Goal: Transaction & Acquisition: Book appointment/travel/reservation

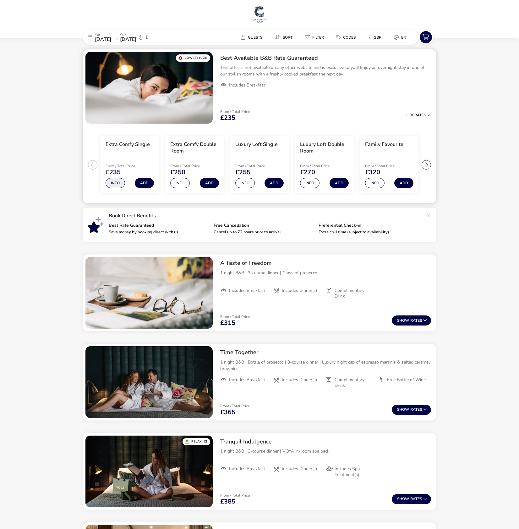
click at [116, 182] on button "Info" at bounding box center [115, 183] width 19 height 10
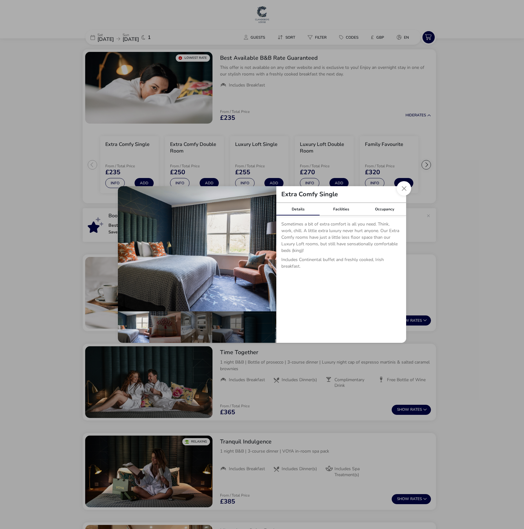
click at [306, 242] on p "Sometimes a bit of extra comfort is all you need. Think, work, chill. A little …" at bounding box center [341, 239] width 120 height 36
click at [350, 236] on p "Sometimes a bit of extra comfort is all you need. Think, work, chill. A little …" at bounding box center [341, 239] width 120 height 36
click at [407, 187] on button "Close dialog" at bounding box center [404, 188] width 14 height 14
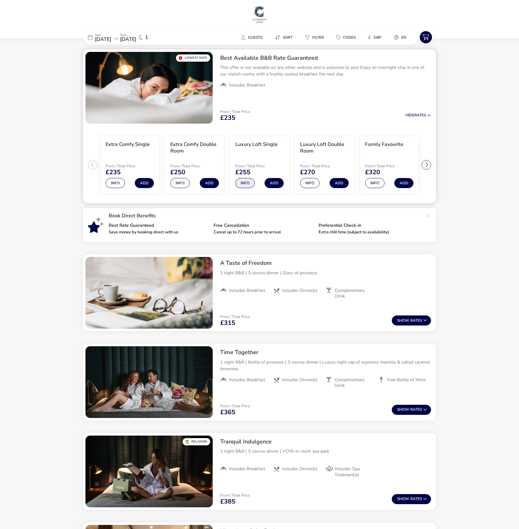
click at [244, 183] on button "Info" at bounding box center [244, 183] width 19 height 10
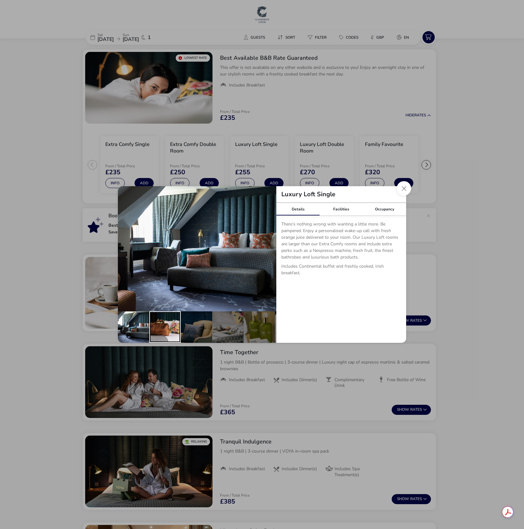
click at [165, 323] on div "details" at bounding box center [164, 326] width 31 height 31
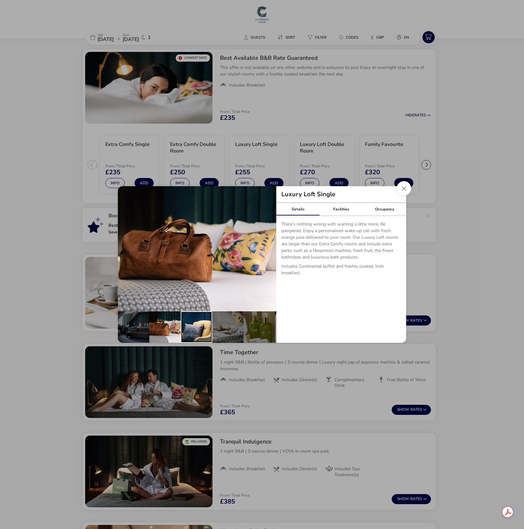
click at [186, 325] on div "details" at bounding box center [196, 326] width 31 height 31
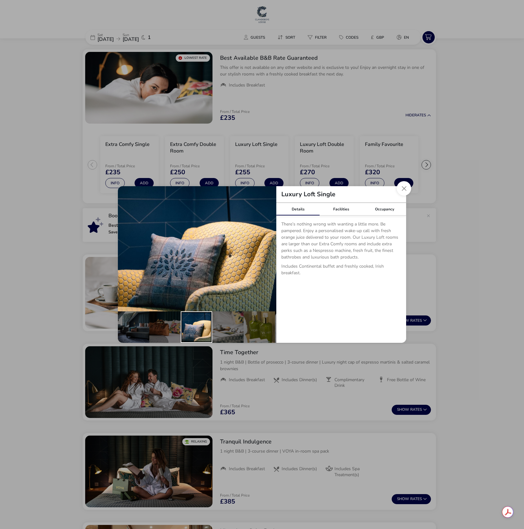
click at [210, 327] on div "details" at bounding box center [196, 326] width 31 height 31
click at [237, 326] on div "details" at bounding box center [227, 326] width 31 height 31
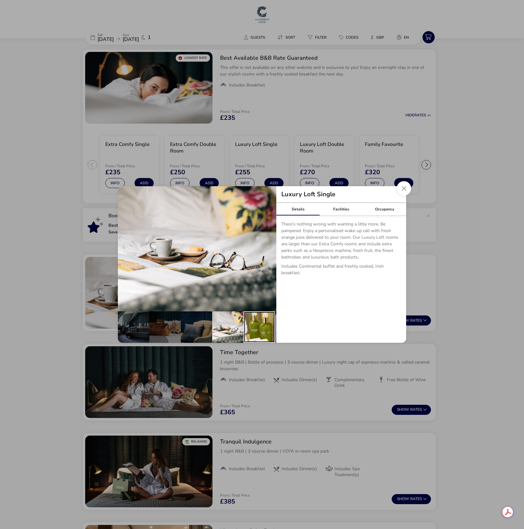
click at [256, 326] on div "details" at bounding box center [259, 326] width 31 height 31
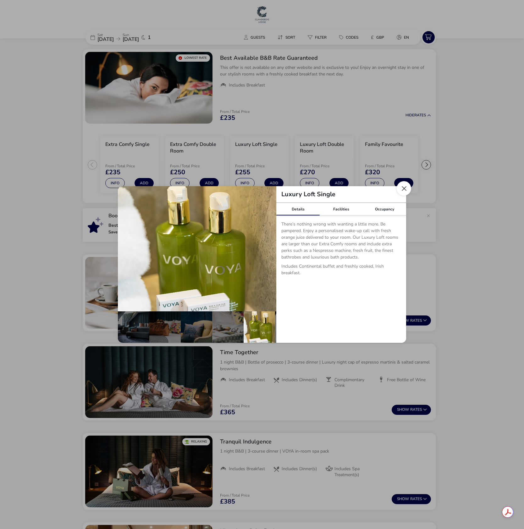
click at [402, 190] on button "Close dialog" at bounding box center [404, 188] width 14 height 14
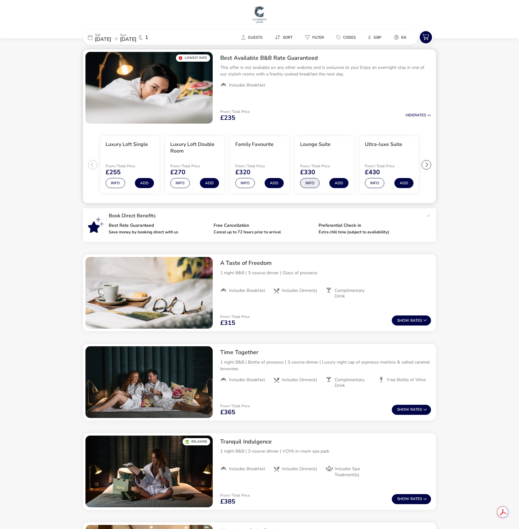
click at [306, 183] on button "Info" at bounding box center [309, 183] width 19 height 10
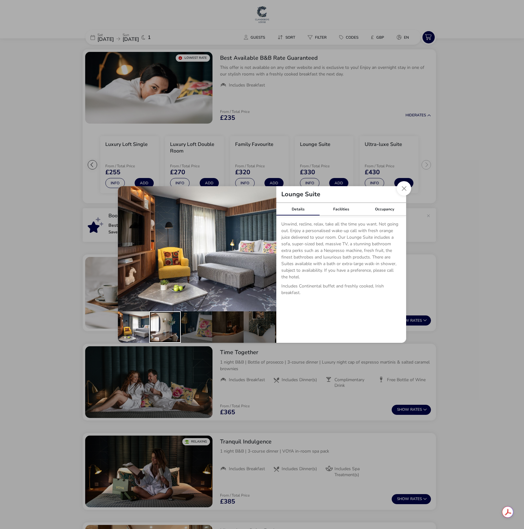
click at [166, 326] on div "details" at bounding box center [164, 326] width 31 height 31
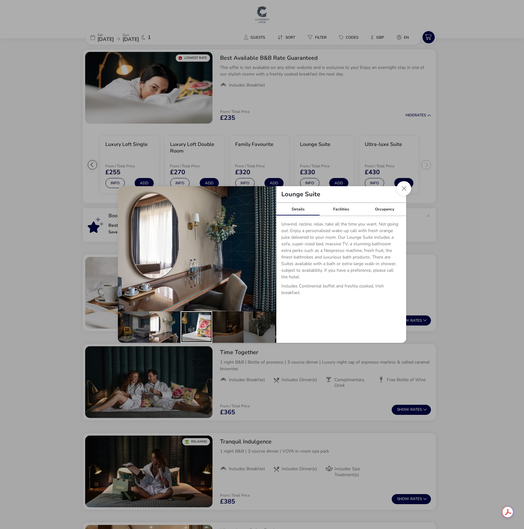
click at [198, 324] on div "details" at bounding box center [196, 326] width 31 height 31
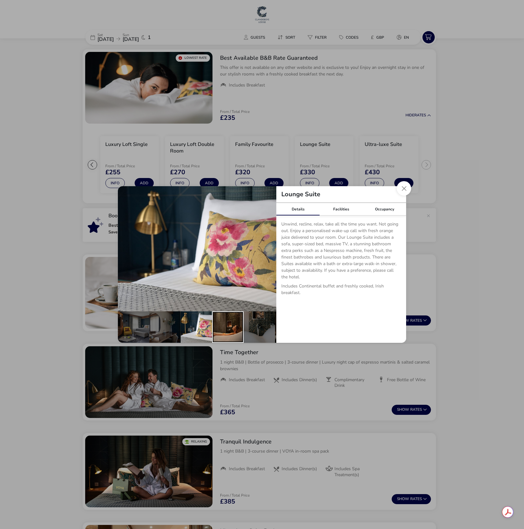
click at [216, 325] on div "details" at bounding box center [227, 326] width 31 height 31
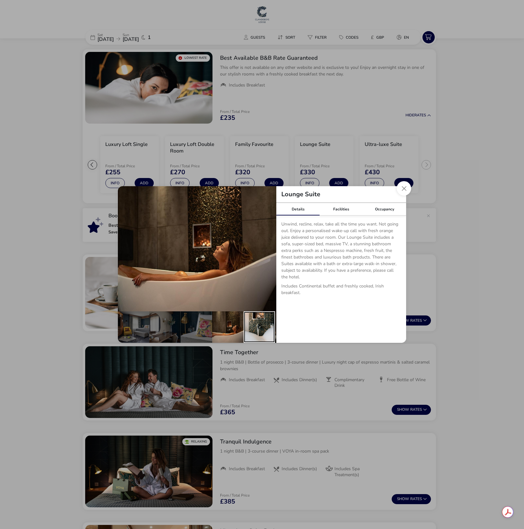
click at [250, 325] on div "details" at bounding box center [259, 326] width 31 height 31
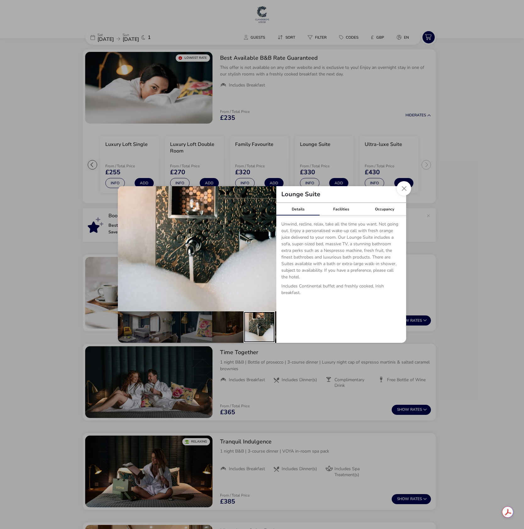
click at [259, 324] on div "details" at bounding box center [259, 326] width 31 height 31
click at [404, 189] on button "Close dialog" at bounding box center [404, 188] width 14 height 14
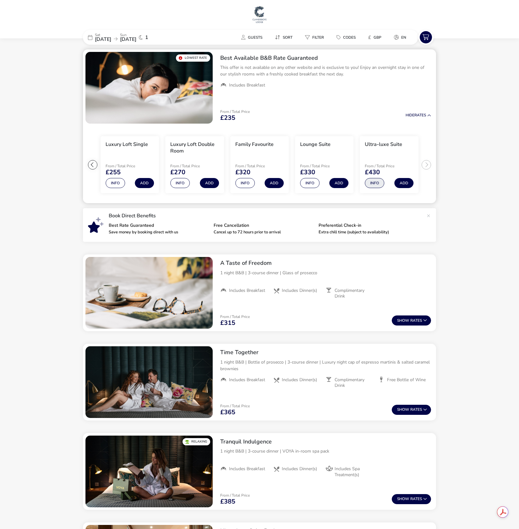
click at [375, 183] on button "Info" at bounding box center [374, 183] width 19 height 10
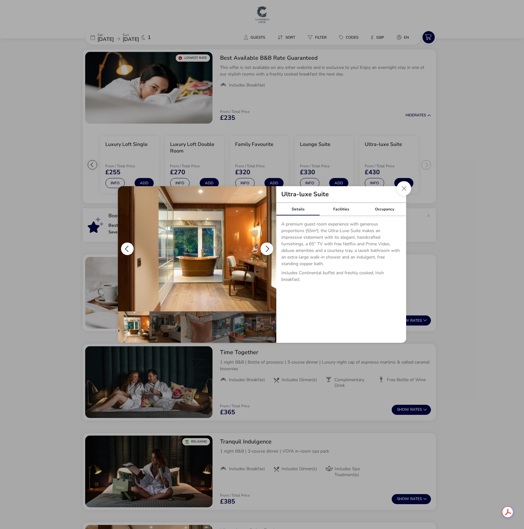
click at [265, 248] on button "details" at bounding box center [267, 248] width 13 height 13
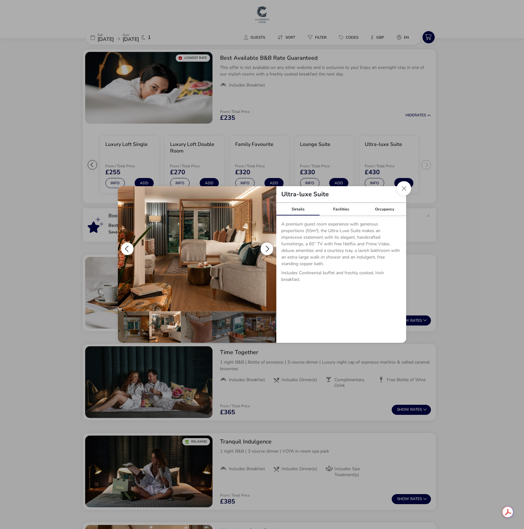
click at [265, 248] on button "details" at bounding box center [267, 248] width 13 height 13
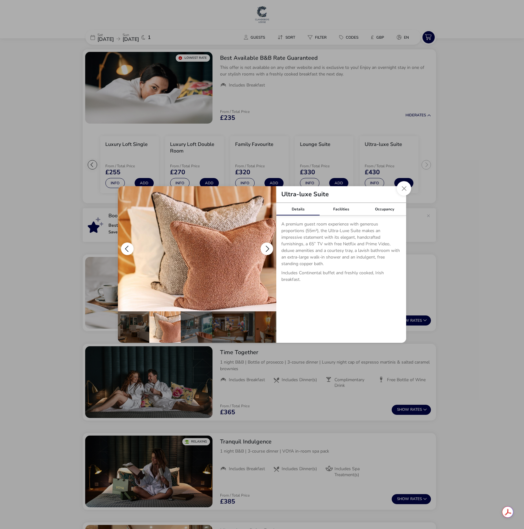
click at [265, 248] on button "details" at bounding box center [267, 248] width 13 height 13
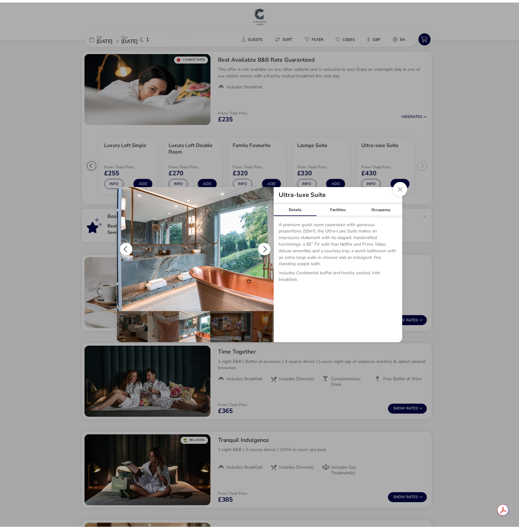
scroll to position [0, 61]
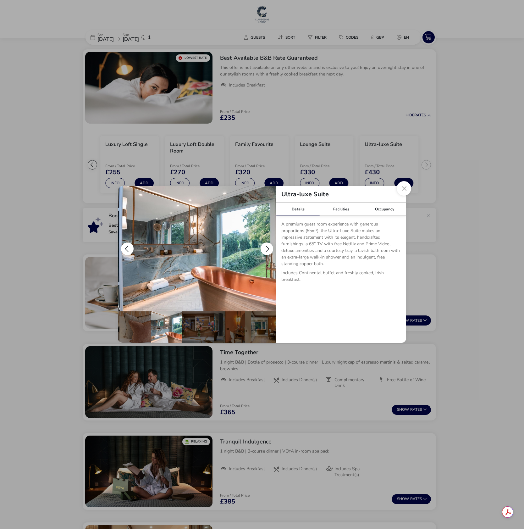
click at [265, 248] on button "details" at bounding box center [267, 248] width 13 height 13
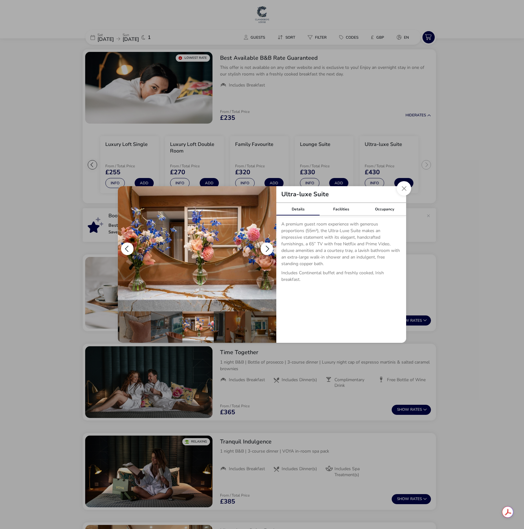
click at [265, 248] on button "details" at bounding box center [267, 248] width 13 height 13
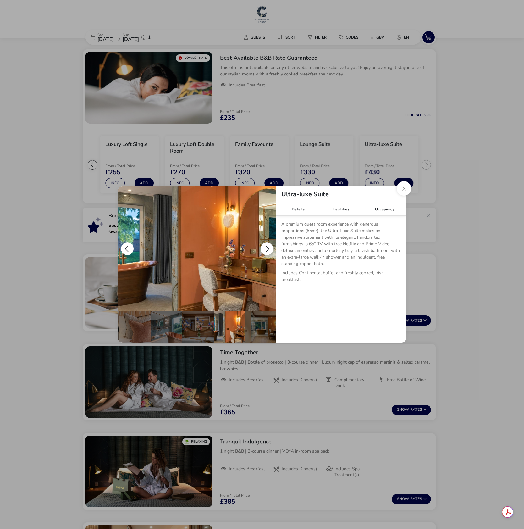
click at [265, 248] on button "details" at bounding box center [267, 248] width 13 height 13
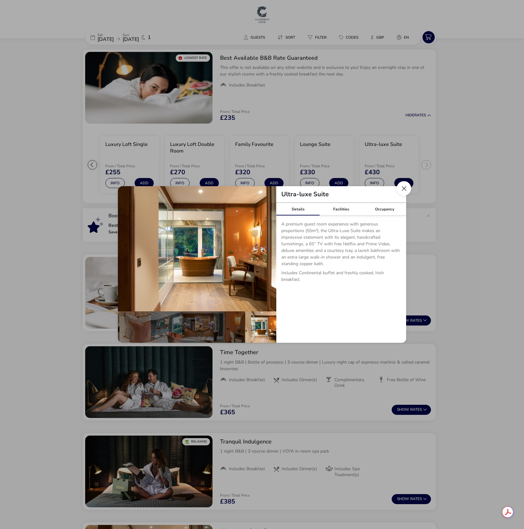
click at [403, 188] on button "Close dialog" at bounding box center [404, 188] width 14 height 14
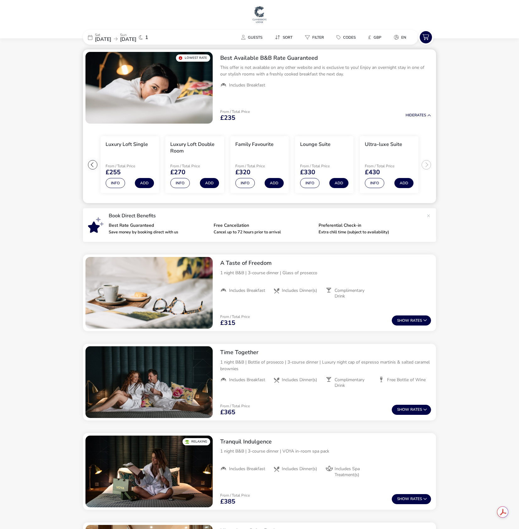
click at [427, 162] on ul "Extra Comfy Single From / Total Price £235 Info Add Extra Comfy Double Room Fro…" at bounding box center [259, 164] width 353 height 77
click at [428, 163] on ul "Extra Comfy Single From / Total Price £235 Info Add Extra Comfy Double Room Fro…" at bounding box center [259, 164] width 353 height 77
click at [241, 182] on button "Info" at bounding box center [244, 183] width 19 height 10
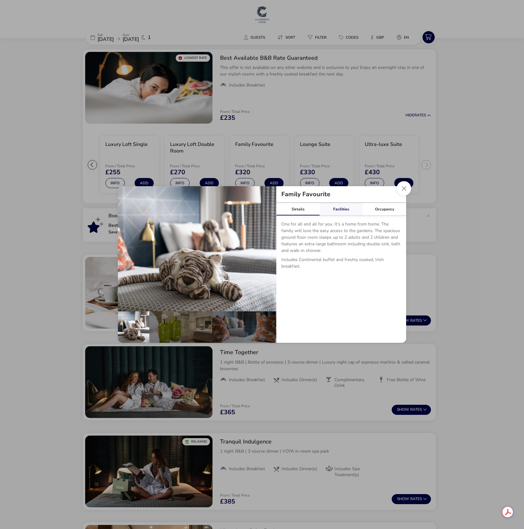
click at [339, 210] on link "Facilities" at bounding box center [341, 209] width 43 height 13
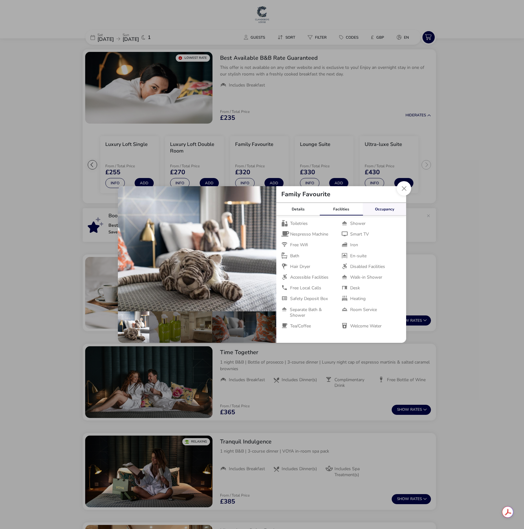
click at [387, 210] on link "Occupancy" at bounding box center [384, 209] width 43 height 13
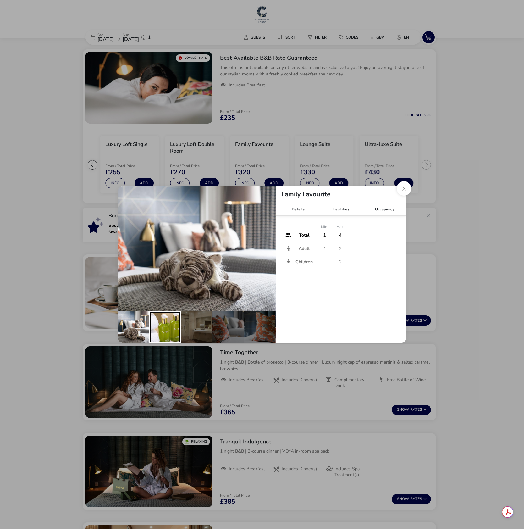
click at [174, 321] on div "details" at bounding box center [164, 326] width 31 height 31
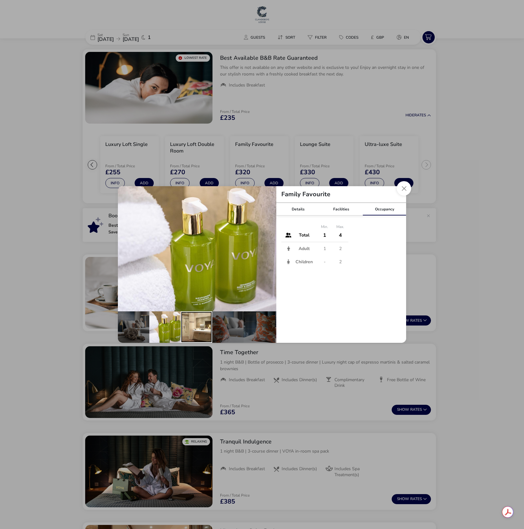
click at [192, 320] on div "details" at bounding box center [196, 326] width 31 height 31
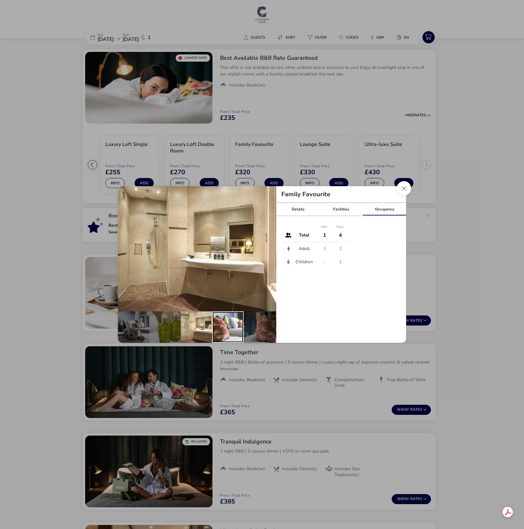
click at [226, 323] on div "details" at bounding box center [227, 326] width 31 height 31
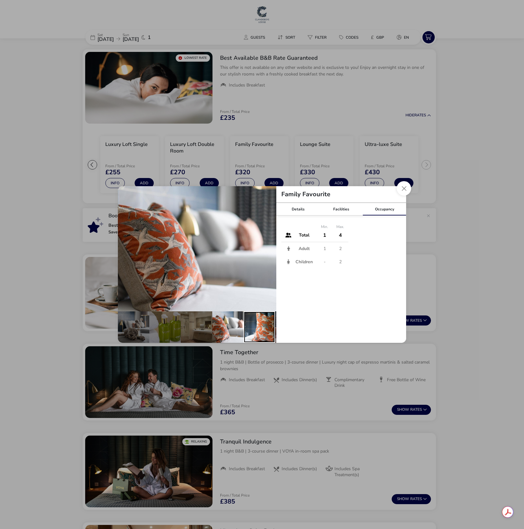
click at [245, 324] on div "details" at bounding box center [259, 326] width 31 height 31
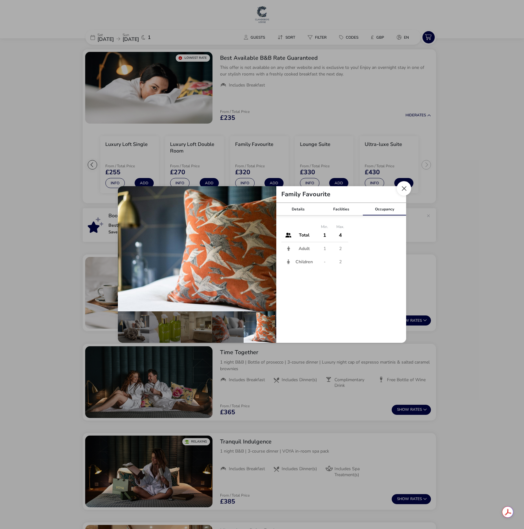
click at [404, 188] on button "Close dialog" at bounding box center [404, 188] width 14 height 14
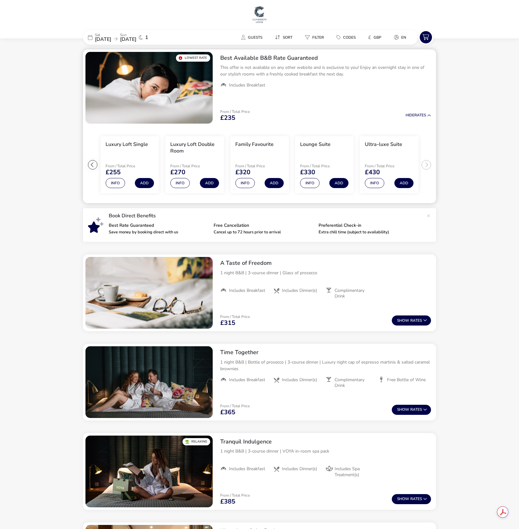
click at [94, 165] on div at bounding box center [92, 164] width 9 height 9
click at [179, 185] on button "Info" at bounding box center [179, 183] width 19 height 10
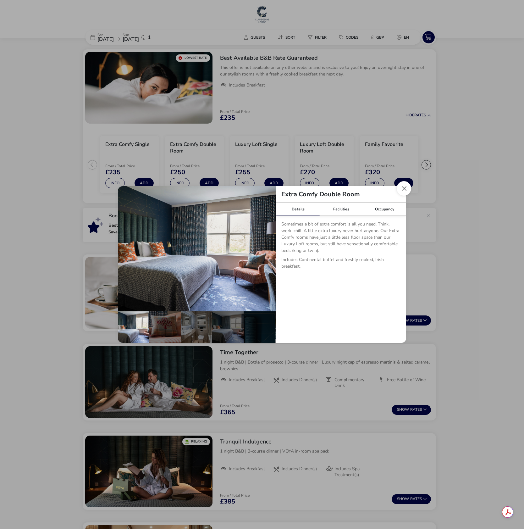
click at [405, 191] on button "Close dialog" at bounding box center [404, 188] width 14 height 14
